Goal: Find contact information: Find contact information

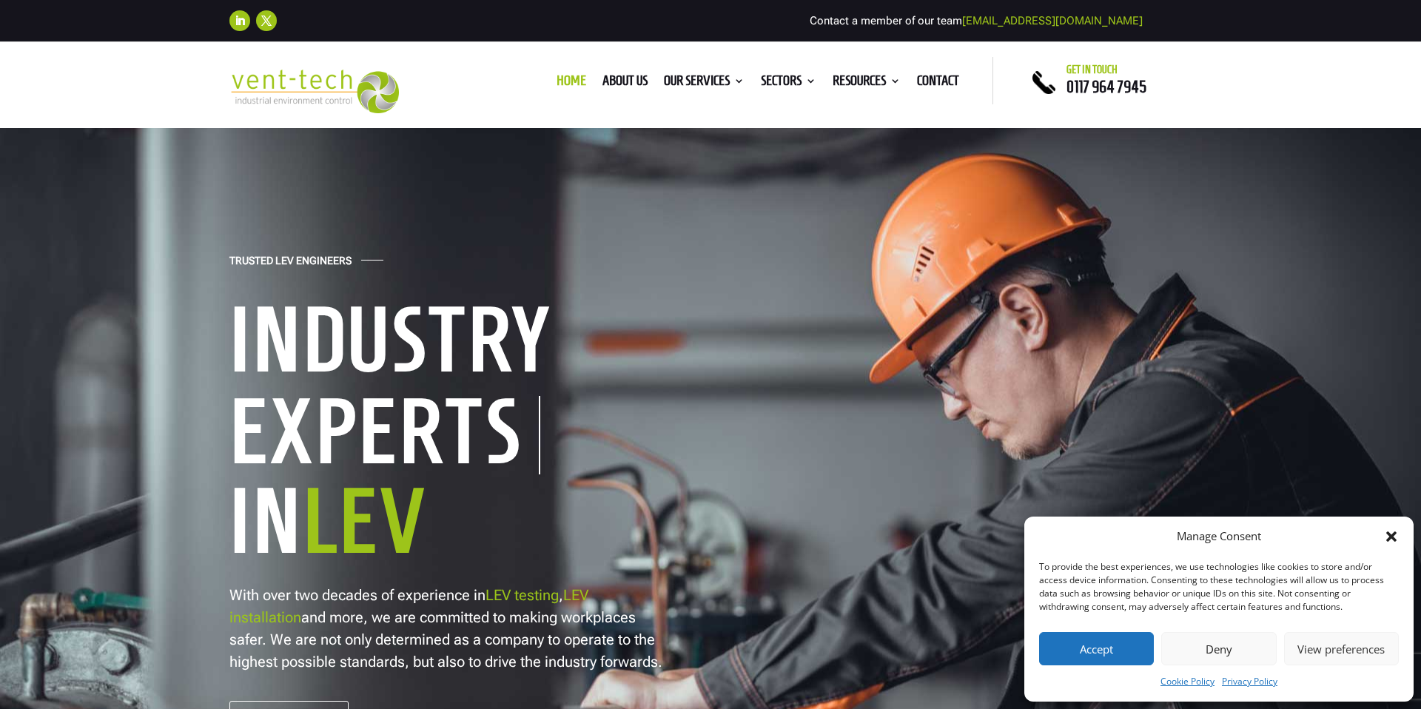
scroll to position [10, 0]
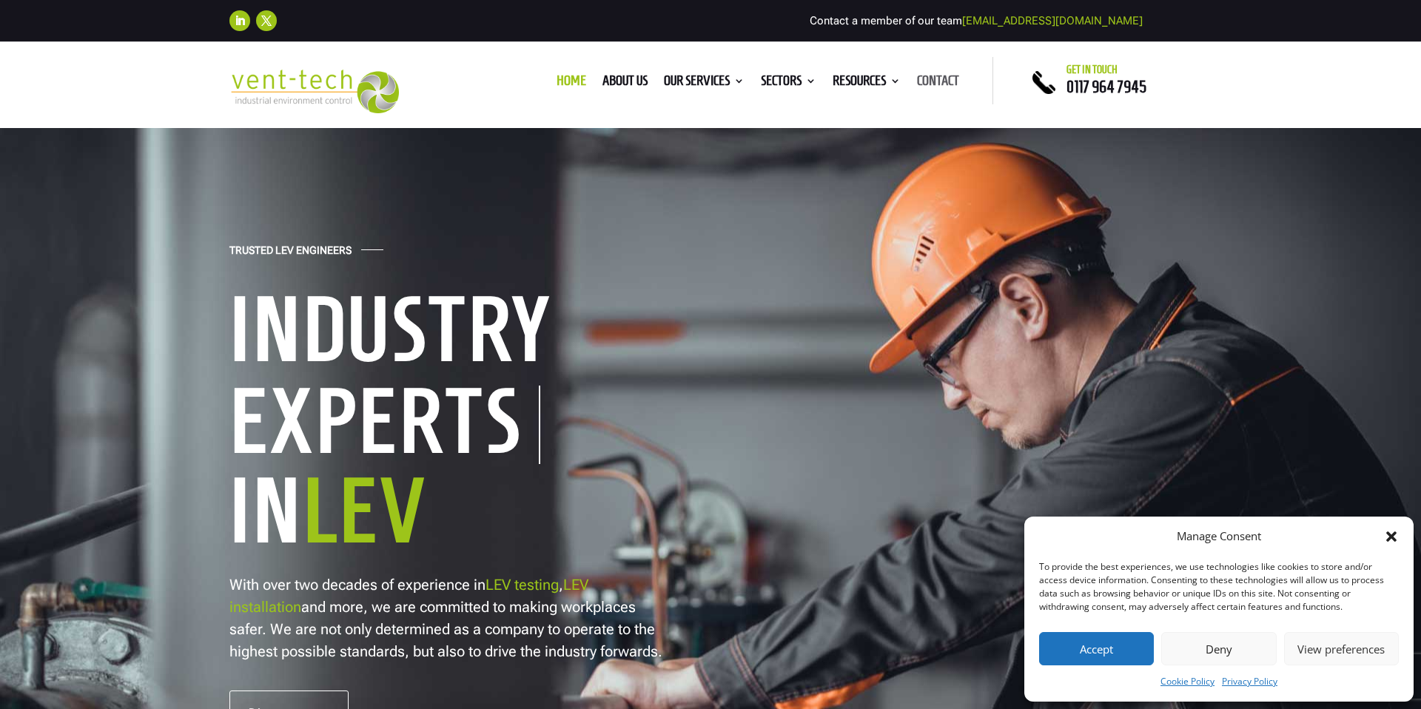
click at [932, 75] on link "Contact" at bounding box center [938, 83] width 42 height 16
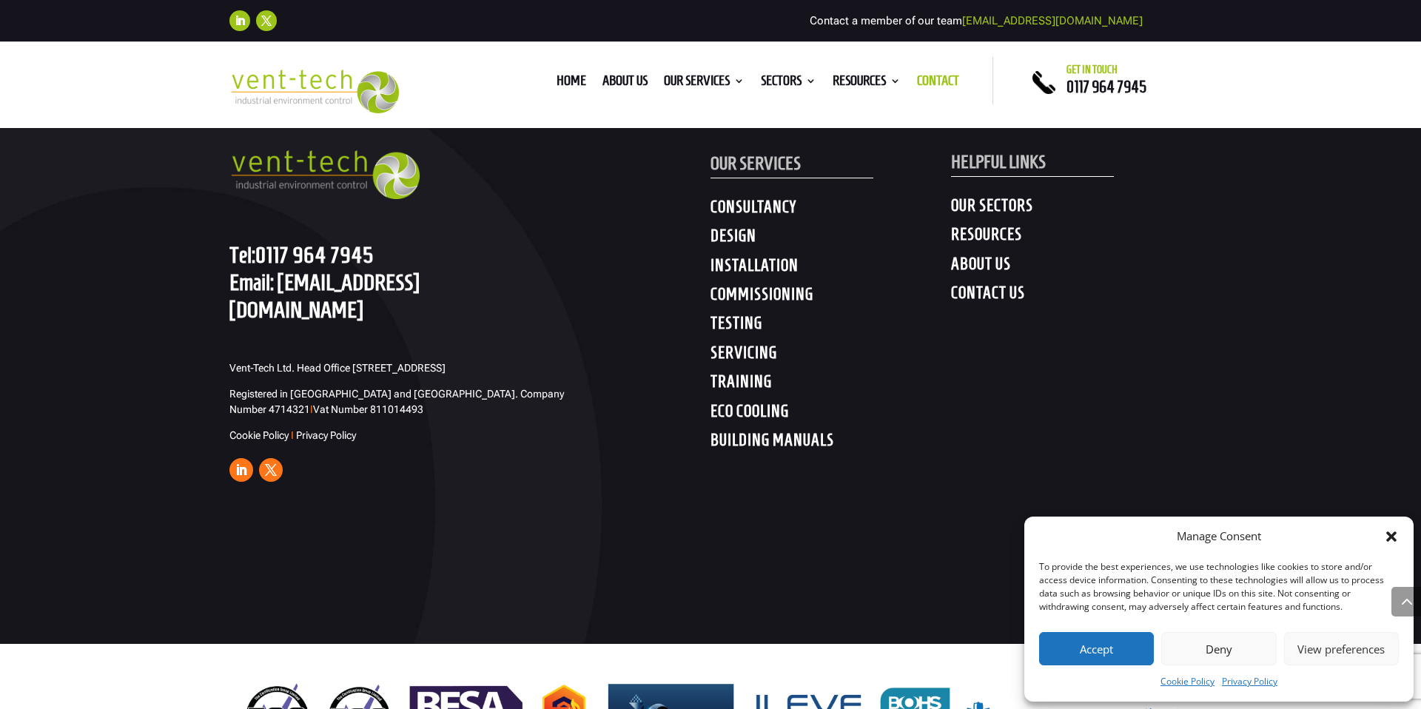
scroll to position [2770, 0]
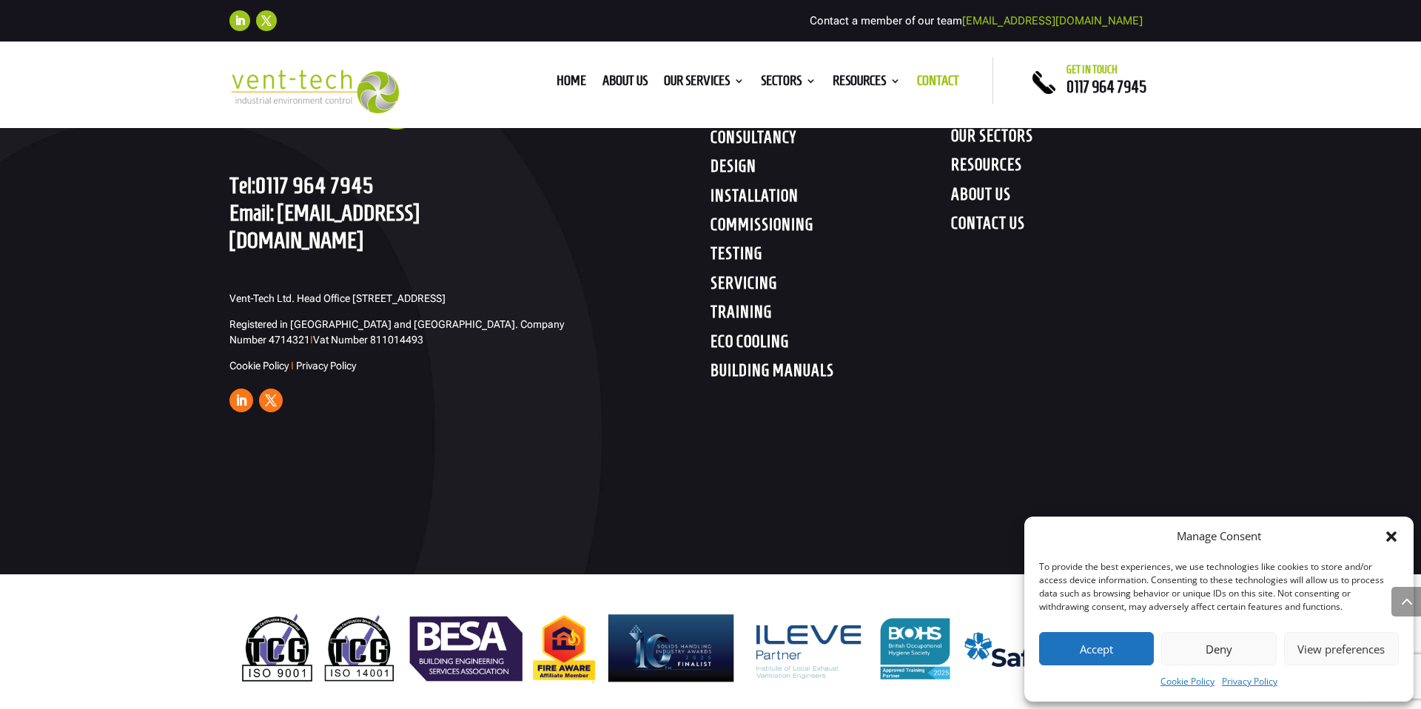
drag, startPoint x: 568, startPoint y: 78, endPoint x: 585, endPoint y: 77, distance: 16.3
click at [568, 78] on link "Home" at bounding box center [572, 83] width 30 height 16
